Goal: Task Accomplishment & Management: Use online tool/utility

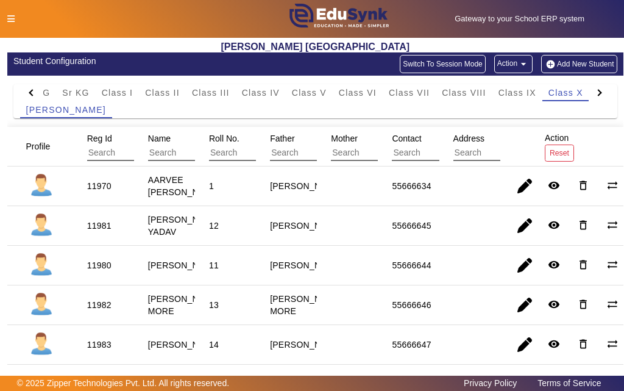
click at [10, 18] on icon at bounding box center [10, 19] width 7 height 9
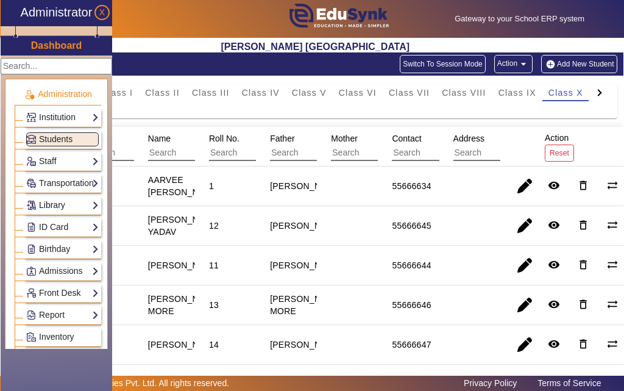
click at [58, 210] on link "Library" at bounding box center [62, 205] width 73 height 14
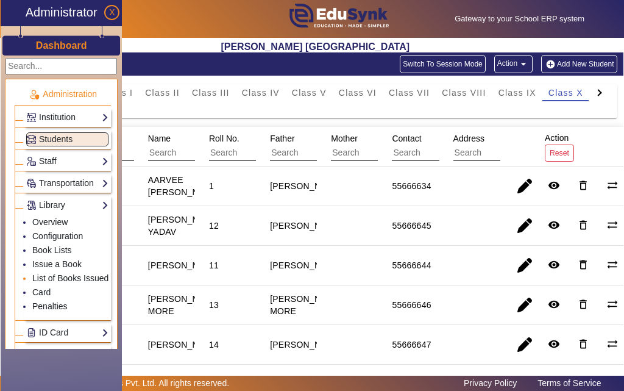
click at [63, 276] on link "List of Books Issued" at bounding box center [70, 278] width 76 height 10
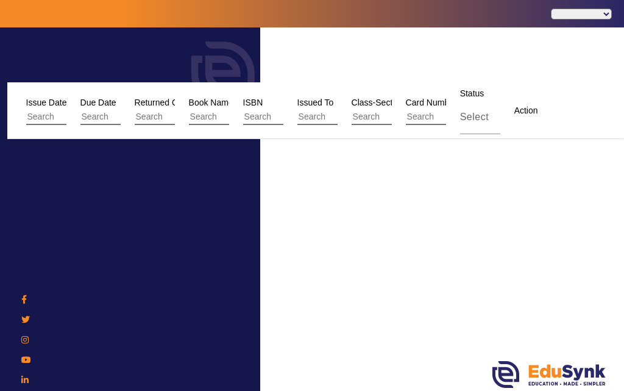
select select "en"
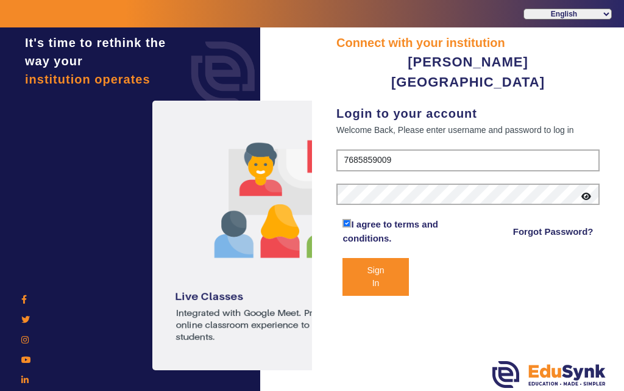
click at [364, 258] on button "Sign In" at bounding box center [375, 277] width 66 height 38
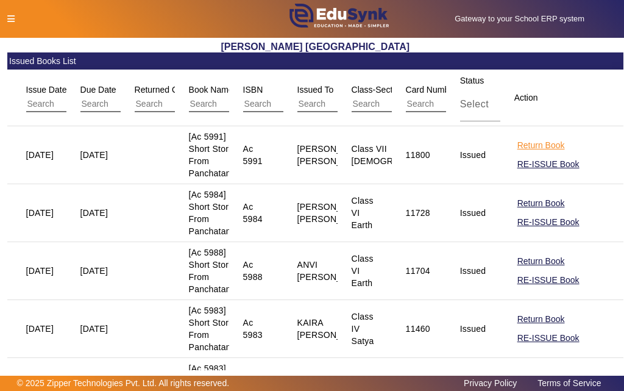
click at [533, 145] on button "Return Book" at bounding box center [541, 145] width 50 height 15
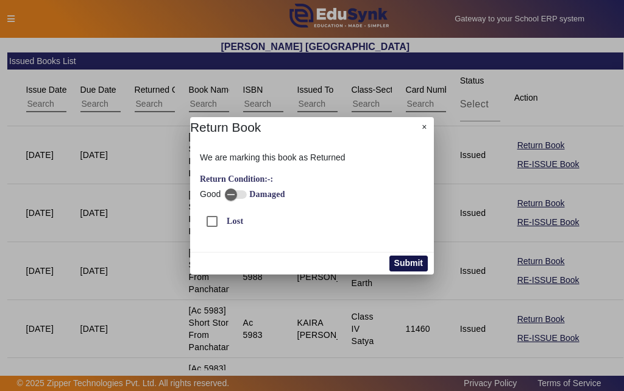
click at [404, 260] on button "Submit" at bounding box center [408, 263] width 38 height 16
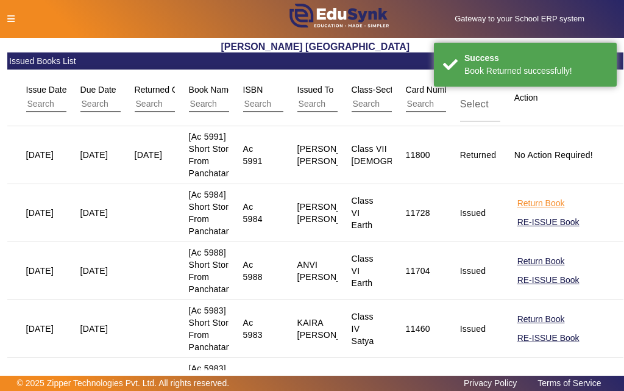
click at [526, 203] on button "Return Book" at bounding box center [541, 203] width 50 height 15
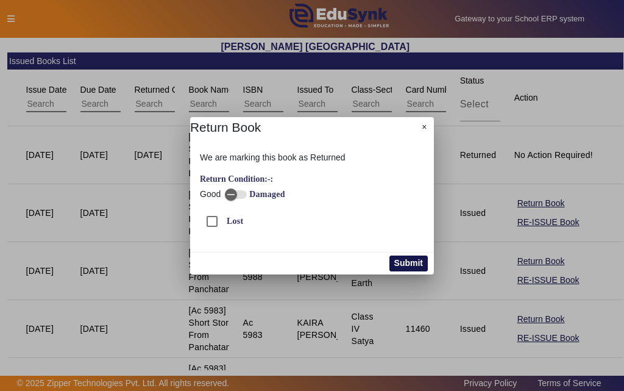
click at [404, 263] on button "Submit" at bounding box center [408, 263] width 38 height 16
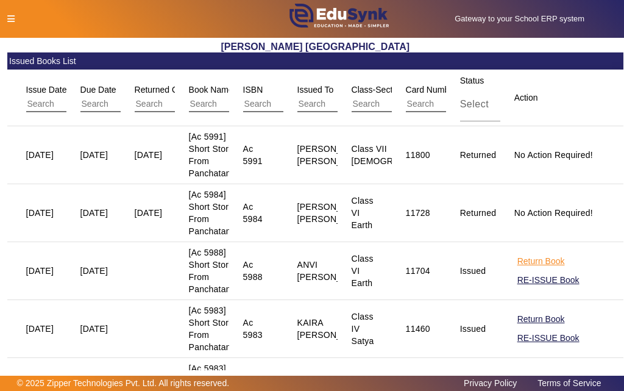
click at [527, 261] on button "Return Book" at bounding box center [541, 260] width 50 height 15
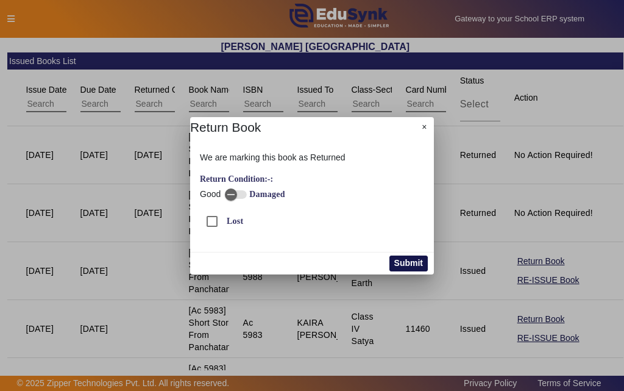
click at [402, 262] on button "Submit" at bounding box center [408, 263] width 38 height 16
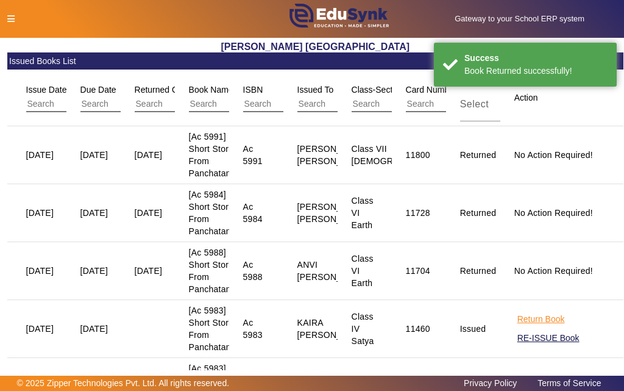
click at [529, 319] on button "Return Book" at bounding box center [541, 318] width 50 height 15
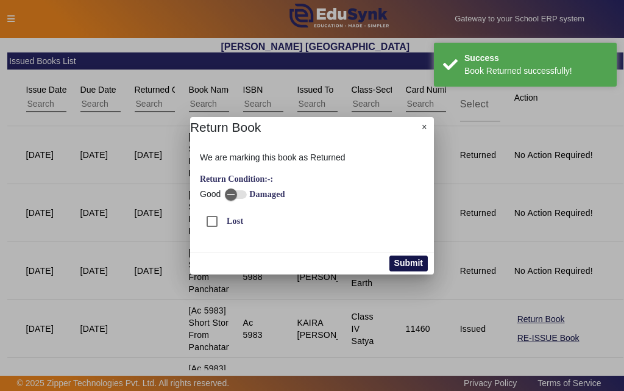
click at [408, 261] on button "Submit" at bounding box center [408, 263] width 38 height 16
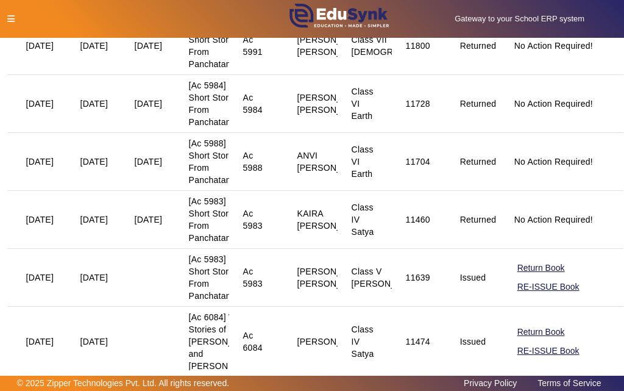
scroll to position [183, 0]
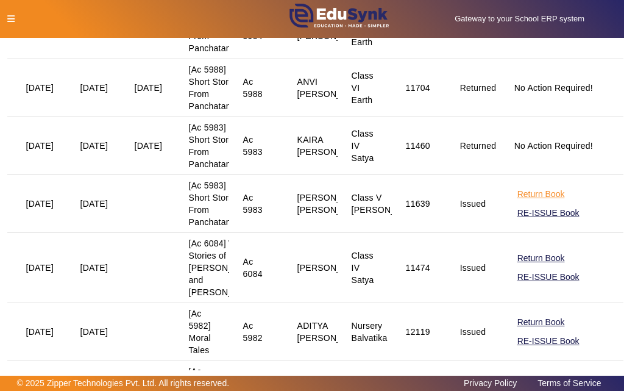
click at [540, 192] on button "Return Book" at bounding box center [541, 193] width 50 height 15
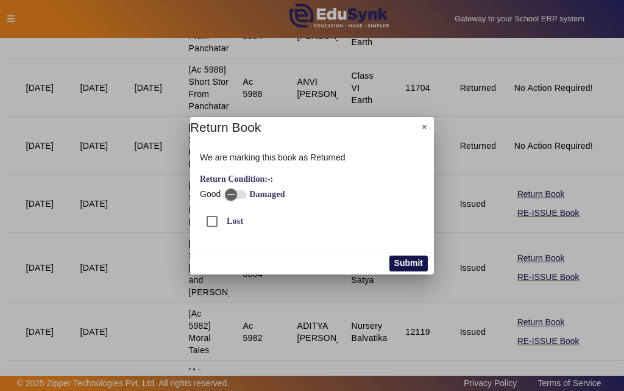
click at [396, 260] on button "Submit" at bounding box center [408, 263] width 38 height 16
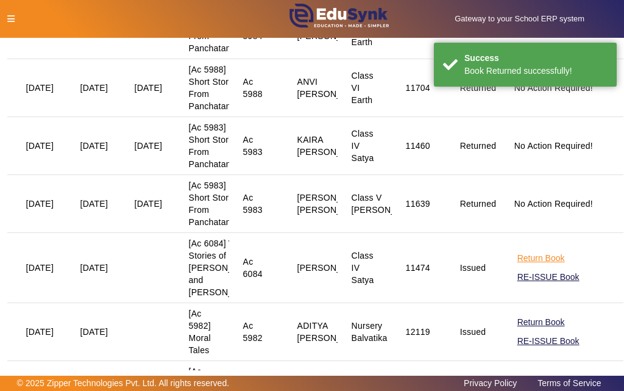
click at [528, 266] on button "Return Book" at bounding box center [541, 257] width 50 height 15
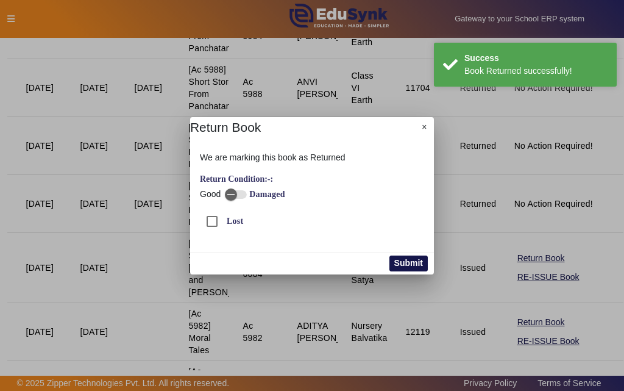
click at [403, 257] on button "Submit" at bounding box center [408, 263] width 38 height 16
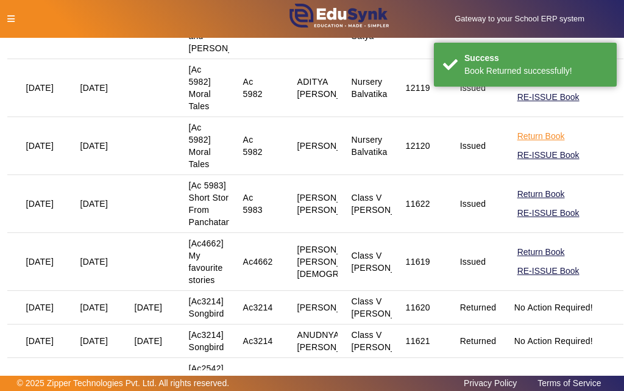
scroll to position [366, 0]
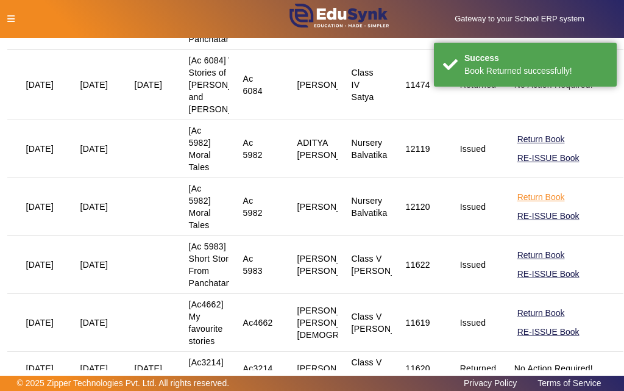
click at [528, 147] on button "Return Book" at bounding box center [541, 139] width 50 height 15
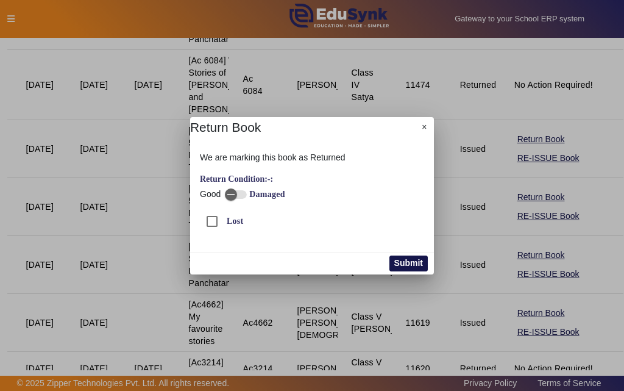
click at [397, 263] on button "Submit" at bounding box center [408, 263] width 38 height 16
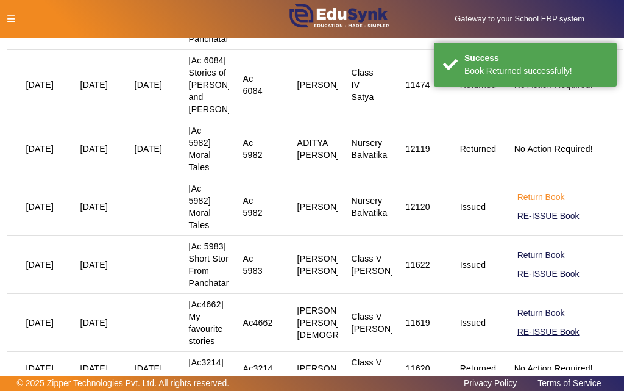
click at [520, 205] on button "Return Book" at bounding box center [541, 196] width 50 height 15
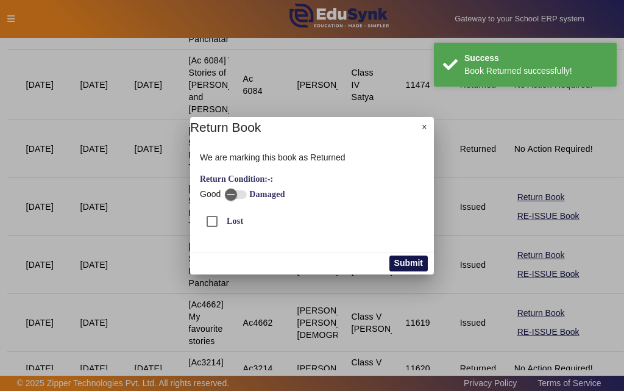
click at [420, 260] on button "Submit" at bounding box center [408, 263] width 38 height 16
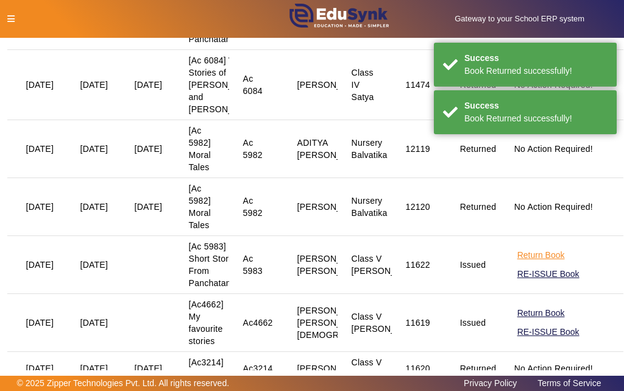
click at [521, 263] on button "Return Book" at bounding box center [541, 254] width 50 height 15
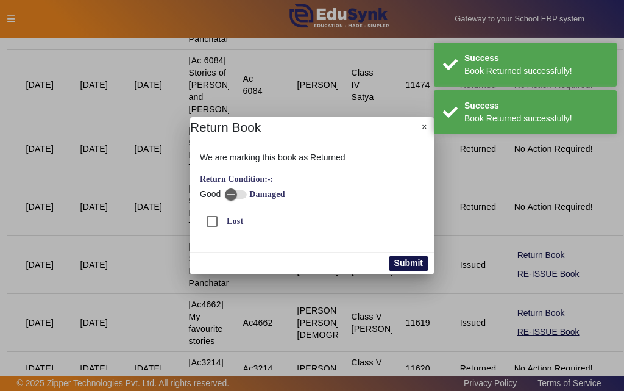
click at [405, 257] on button "Submit" at bounding box center [408, 263] width 38 height 16
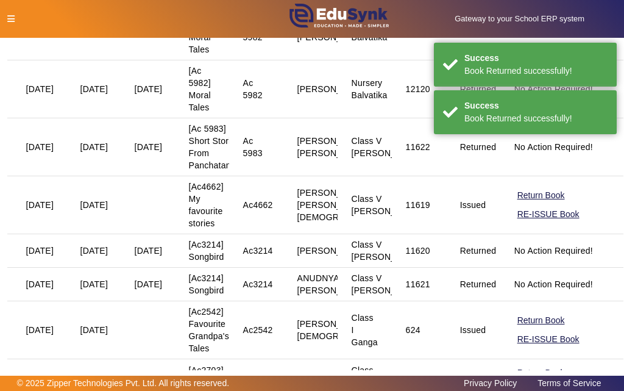
scroll to position [487, 0]
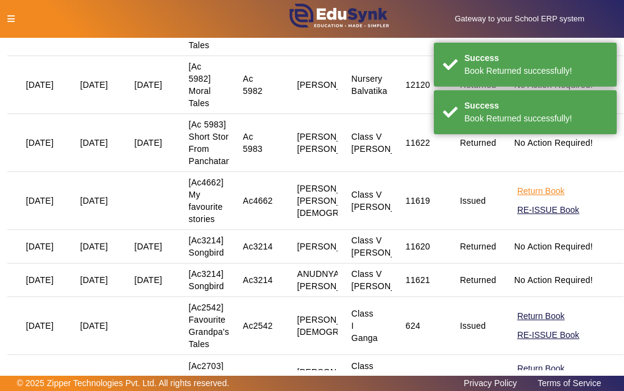
click at [525, 199] on button "Return Book" at bounding box center [541, 190] width 50 height 15
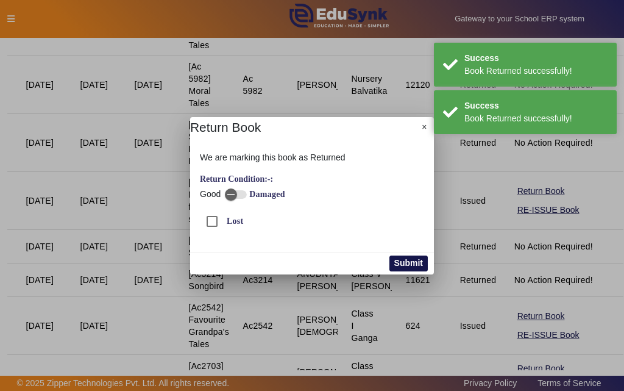
click at [405, 266] on button "Submit" at bounding box center [408, 263] width 38 height 16
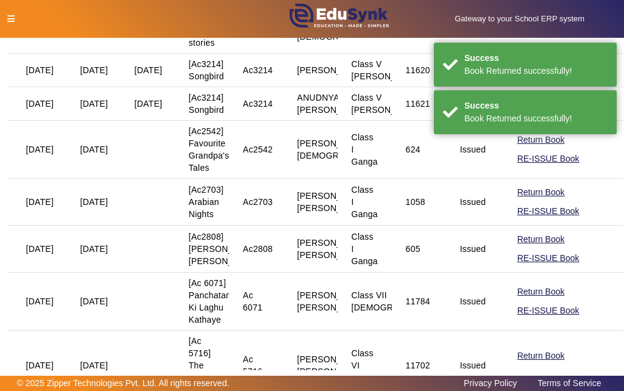
scroll to position [670, 0]
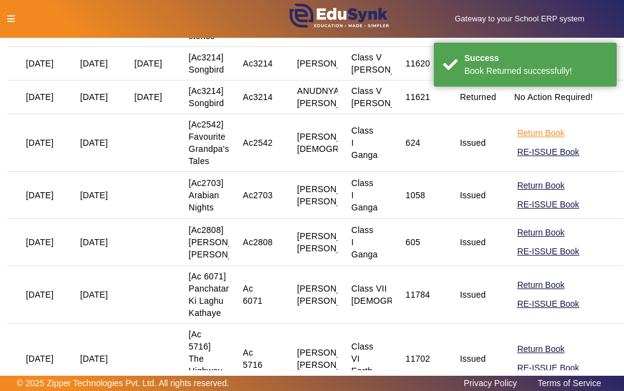
click at [536, 141] on button "Return Book" at bounding box center [541, 133] width 50 height 15
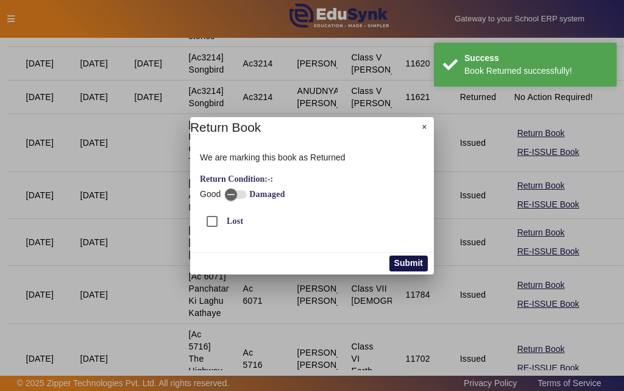
click at [411, 260] on button "Submit" at bounding box center [408, 263] width 38 height 16
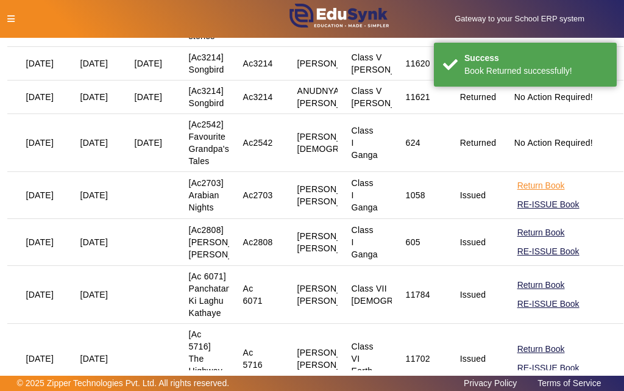
click at [525, 193] on button "Return Book" at bounding box center [541, 185] width 50 height 15
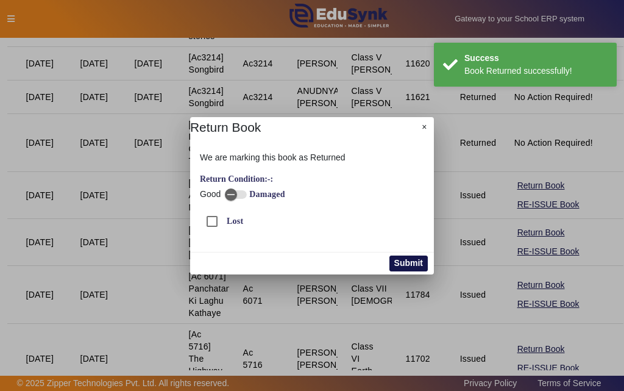
click at [411, 261] on button "Submit" at bounding box center [408, 263] width 38 height 16
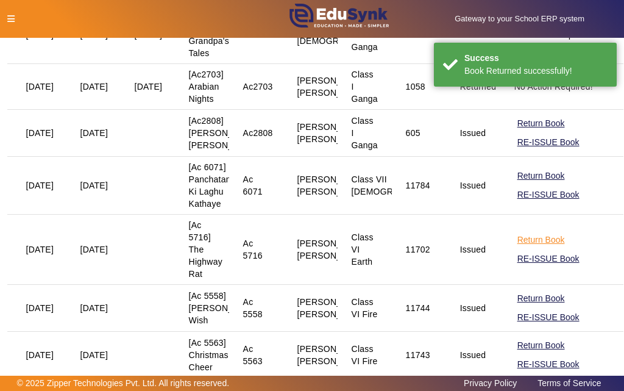
scroll to position [792, 0]
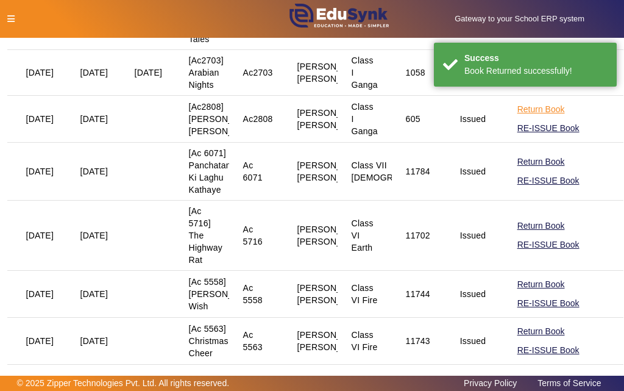
click at [525, 117] on button "Return Book" at bounding box center [541, 109] width 50 height 15
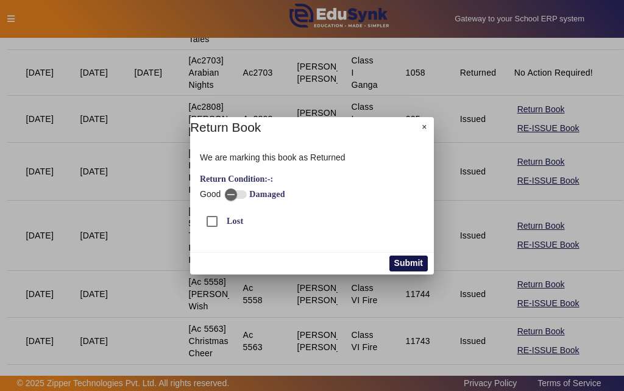
click at [400, 264] on button "Submit" at bounding box center [408, 263] width 38 height 16
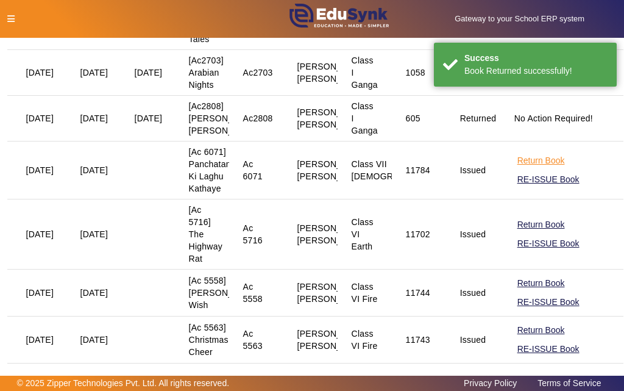
click at [525, 168] on button "Return Book" at bounding box center [541, 160] width 50 height 15
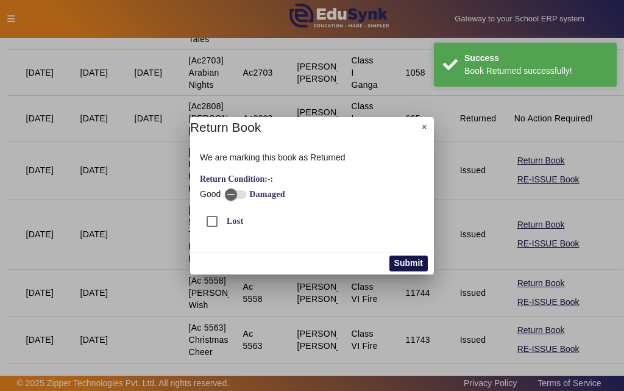
click at [425, 268] on button "Submit" at bounding box center [408, 263] width 38 height 16
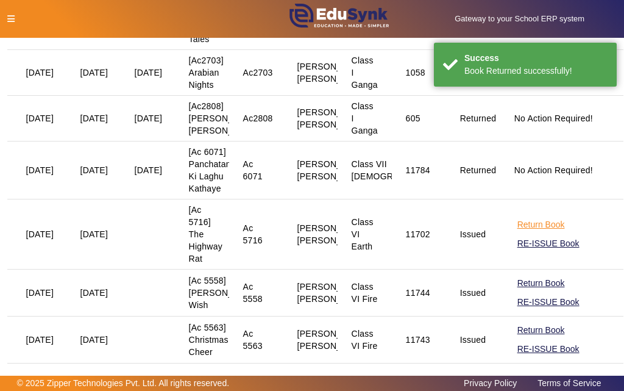
click at [519, 232] on button "Return Book" at bounding box center [541, 224] width 50 height 15
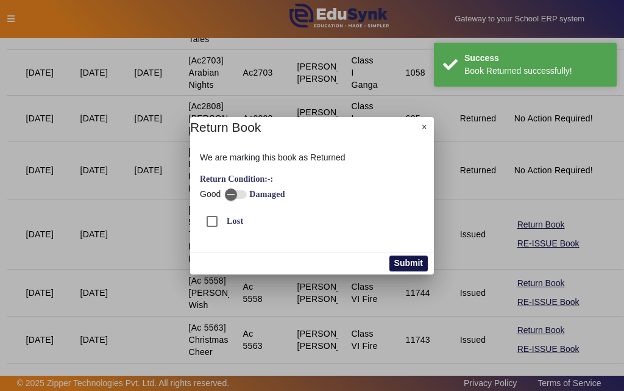
click at [406, 261] on button "Submit" at bounding box center [408, 263] width 38 height 16
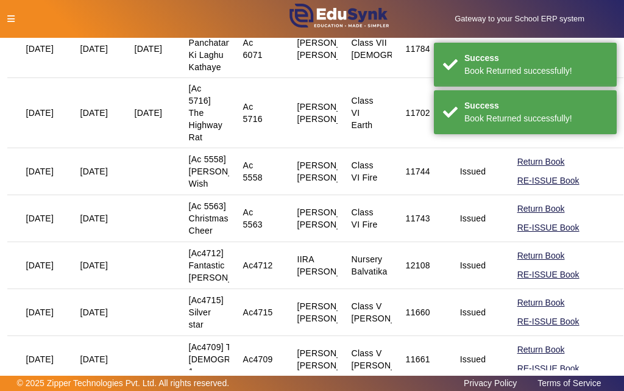
scroll to position [914, 0]
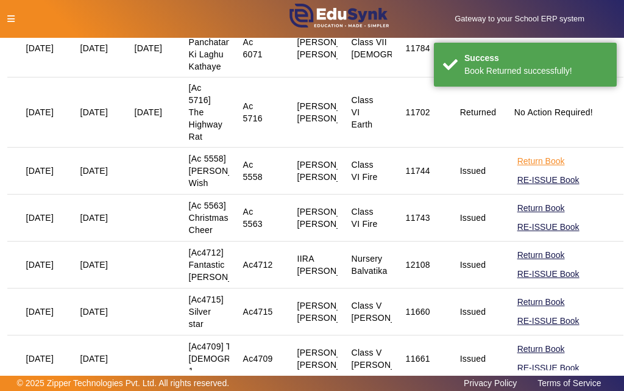
click at [547, 169] on button "Return Book" at bounding box center [541, 161] width 50 height 15
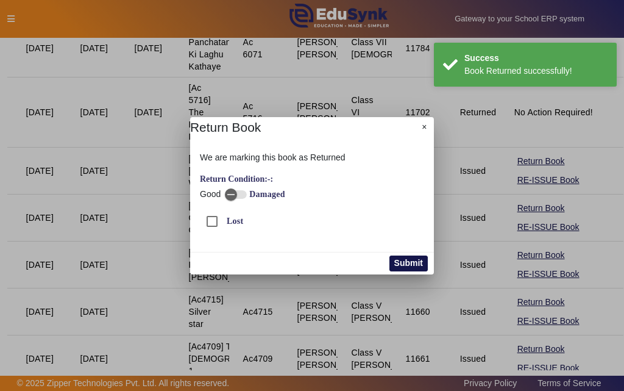
click at [408, 260] on button "Submit" at bounding box center [408, 263] width 38 height 16
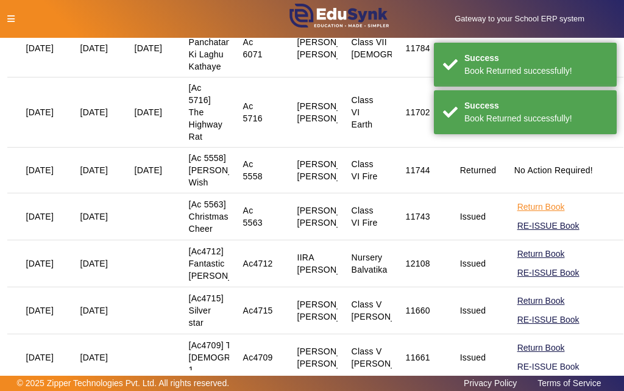
click at [522, 214] on button "Return Book" at bounding box center [541, 206] width 50 height 15
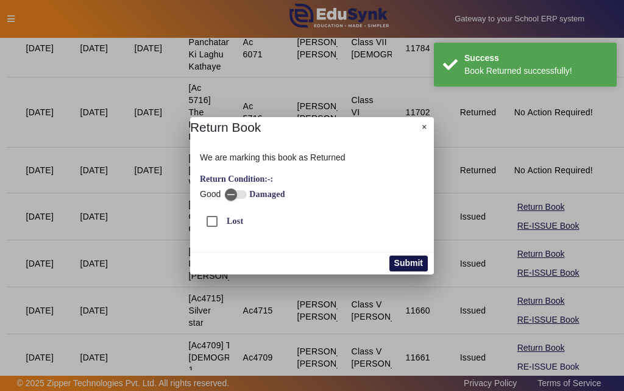
click at [422, 264] on button "Submit" at bounding box center [408, 263] width 38 height 16
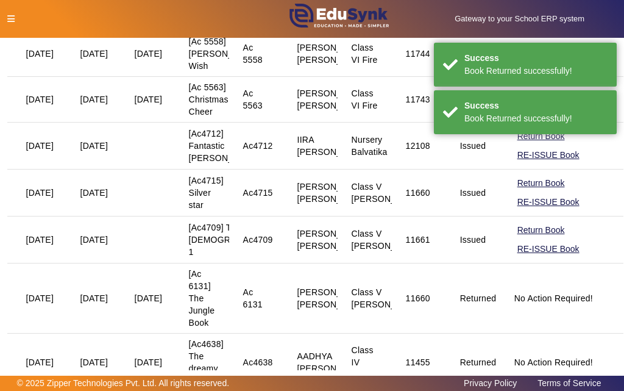
scroll to position [1036, 0]
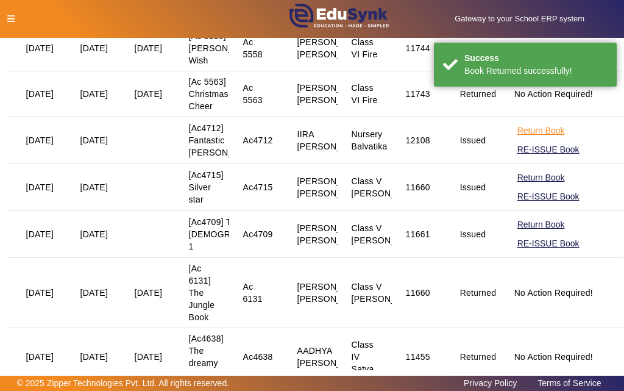
click at [526, 138] on button "Return Book" at bounding box center [541, 130] width 50 height 15
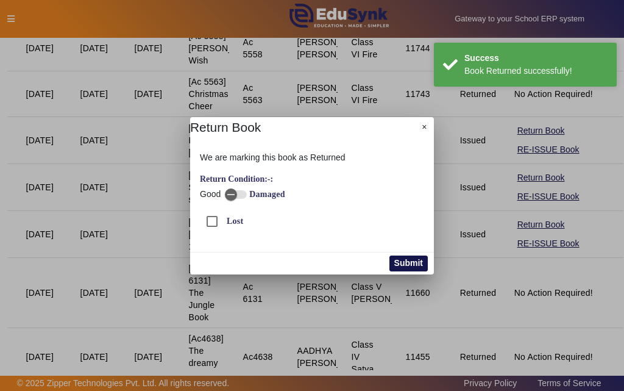
click at [412, 260] on button "Submit" at bounding box center [408, 263] width 38 height 16
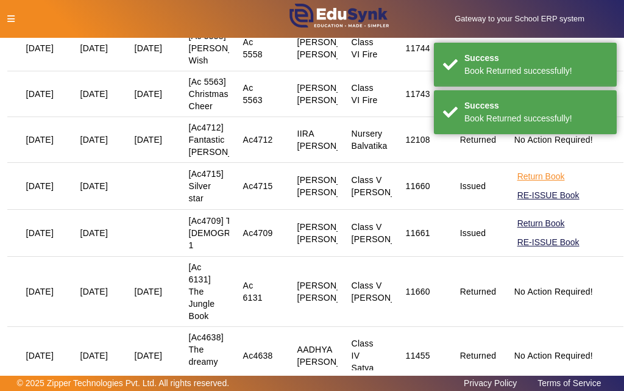
click at [525, 184] on button "Return Book" at bounding box center [541, 176] width 50 height 15
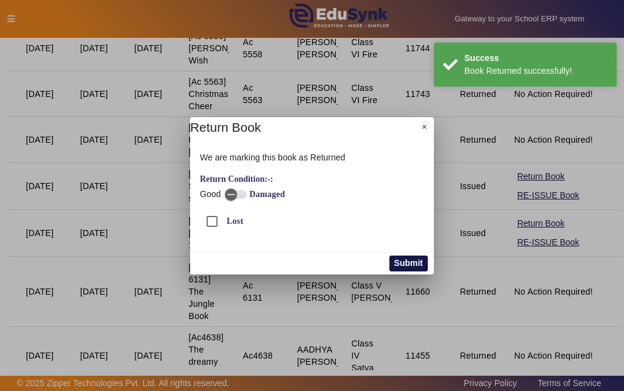
click at [417, 263] on button "Submit" at bounding box center [408, 263] width 38 height 16
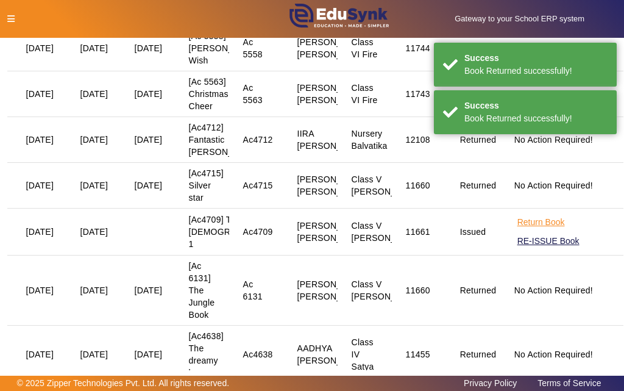
click at [522, 230] on button "Return Book" at bounding box center [541, 221] width 50 height 15
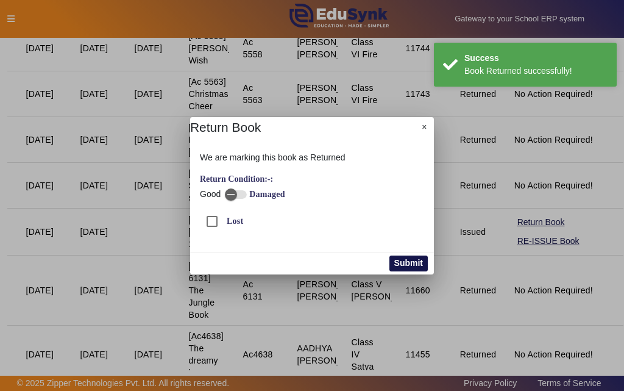
click at [417, 263] on button "Submit" at bounding box center [408, 263] width 38 height 16
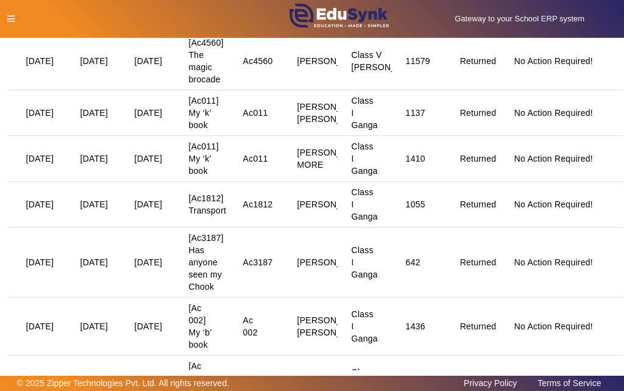
scroll to position [2254, 0]
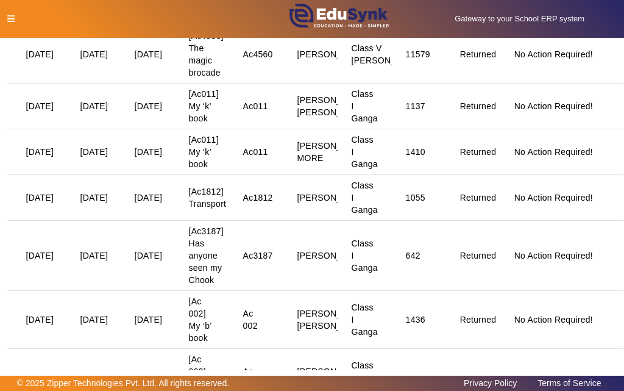
click at [12, 18] on icon at bounding box center [10, 19] width 7 height 9
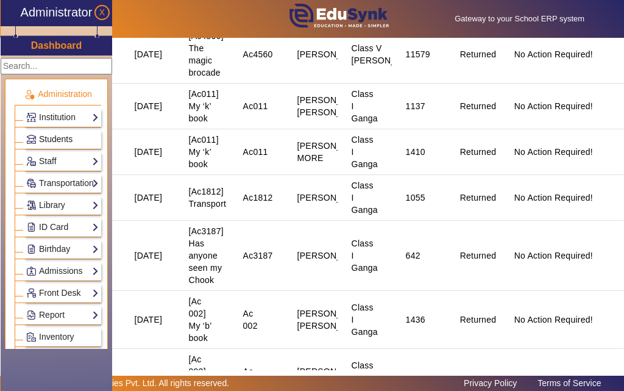
click at [54, 137] on span "Students" at bounding box center [56, 139] width 34 height 10
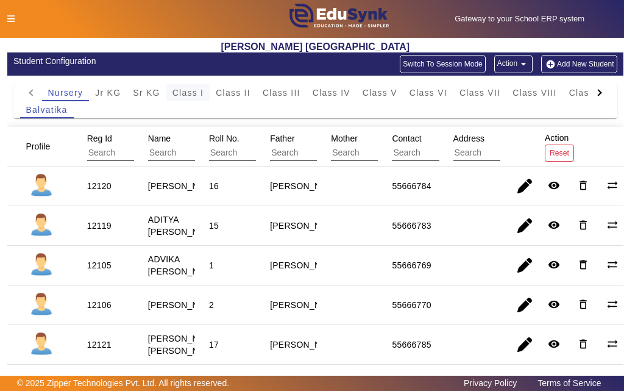
click at [191, 97] on span "Class I" at bounding box center [188, 92] width 32 height 9
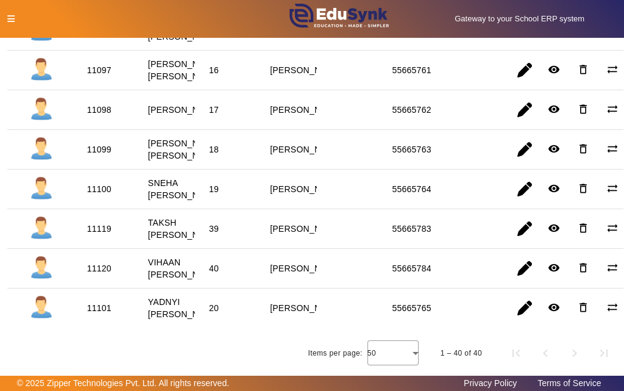
scroll to position [1679, 0]
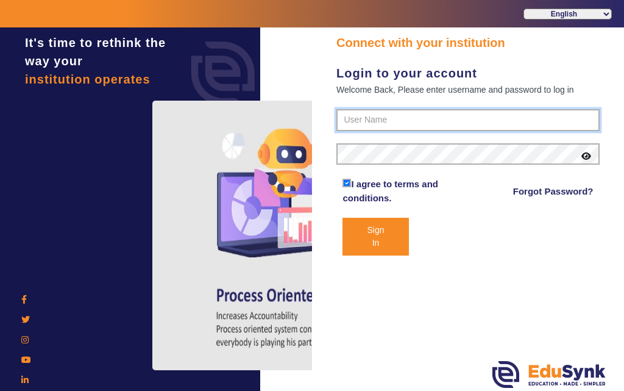
type input "7685859009"
